Goal: Obtain resource: Download file/media

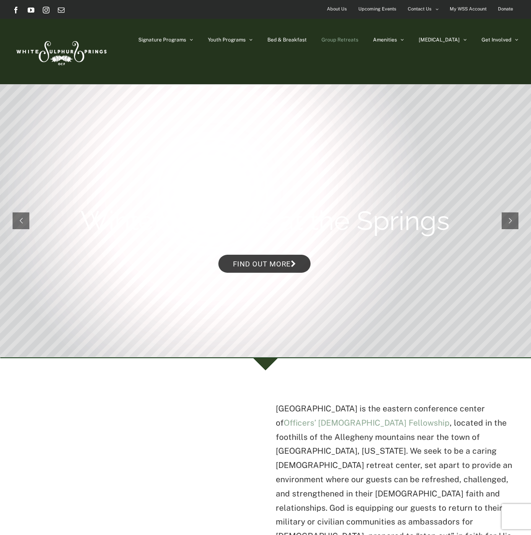
click at [358, 39] on span "Group Retreats" at bounding box center [339, 39] width 37 height 5
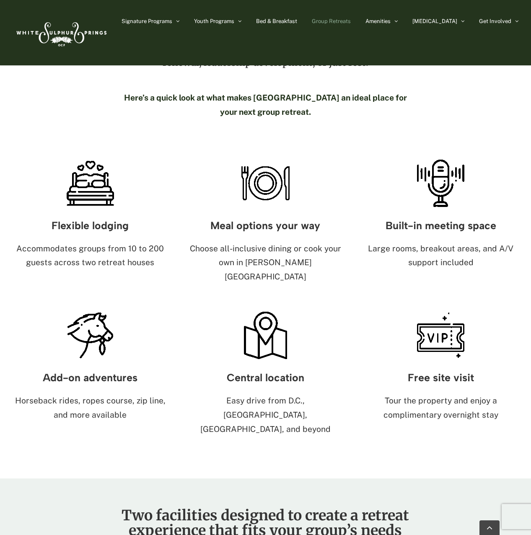
scroll to position [419, 0]
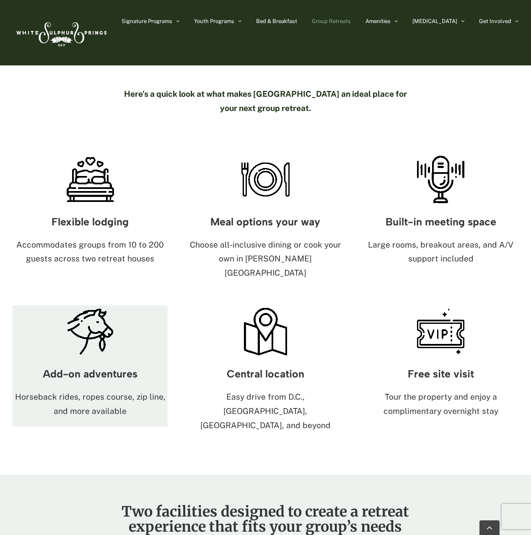
click at [81, 305] on img at bounding box center [90, 331] width 52 height 52
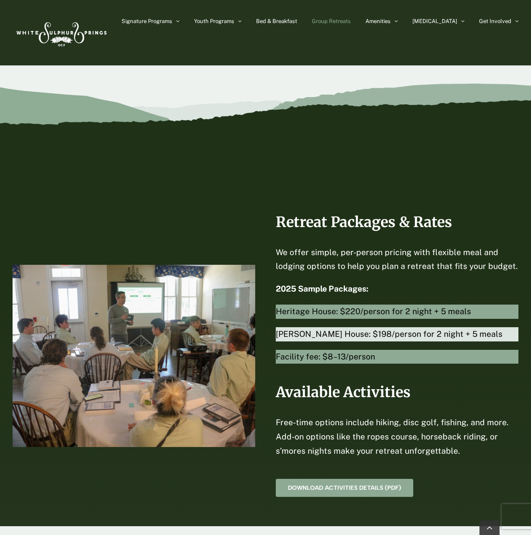
scroll to position [1802, 0]
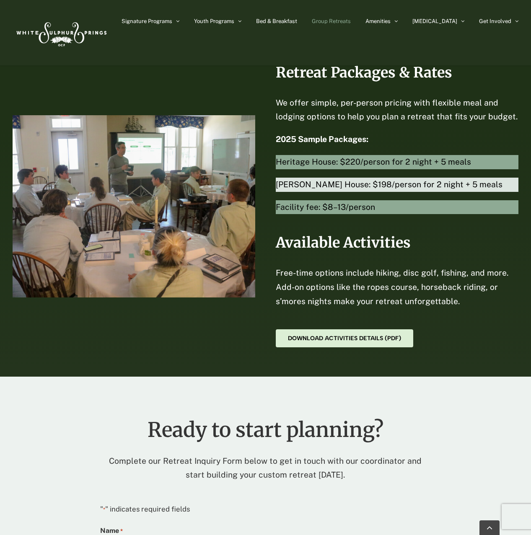
click at [349, 335] on span "Download Activities Details (PDF)" at bounding box center [344, 338] width 113 height 7
